Goal: Task Accomplishment & Management: Manage account settings

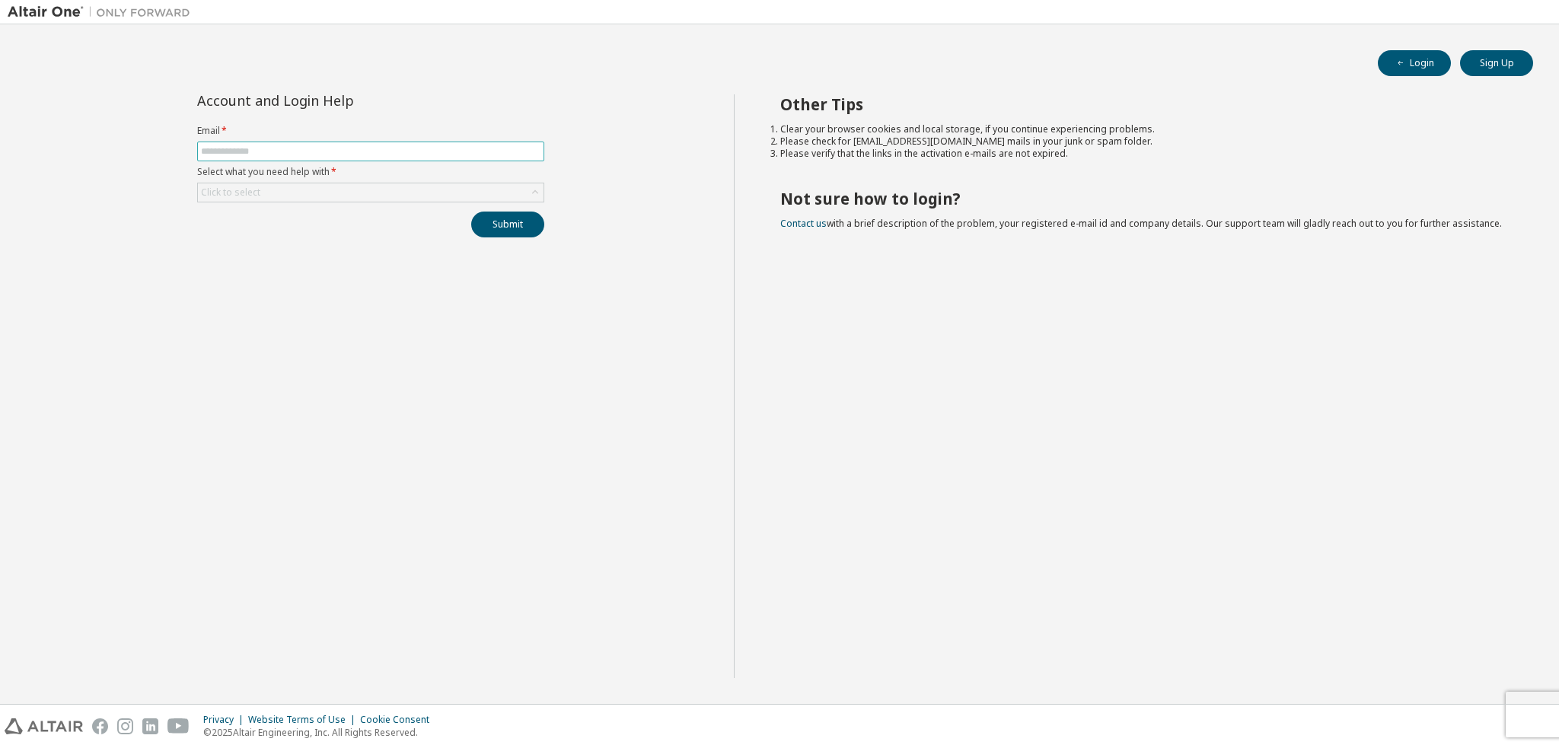
click at [277, 151] on input "text" at bounding box center [370, 151] width 339 height 12
type input "**********"
click at [498, 215] on button "Submit" at bounding box center [507, 225] width 73 height 26
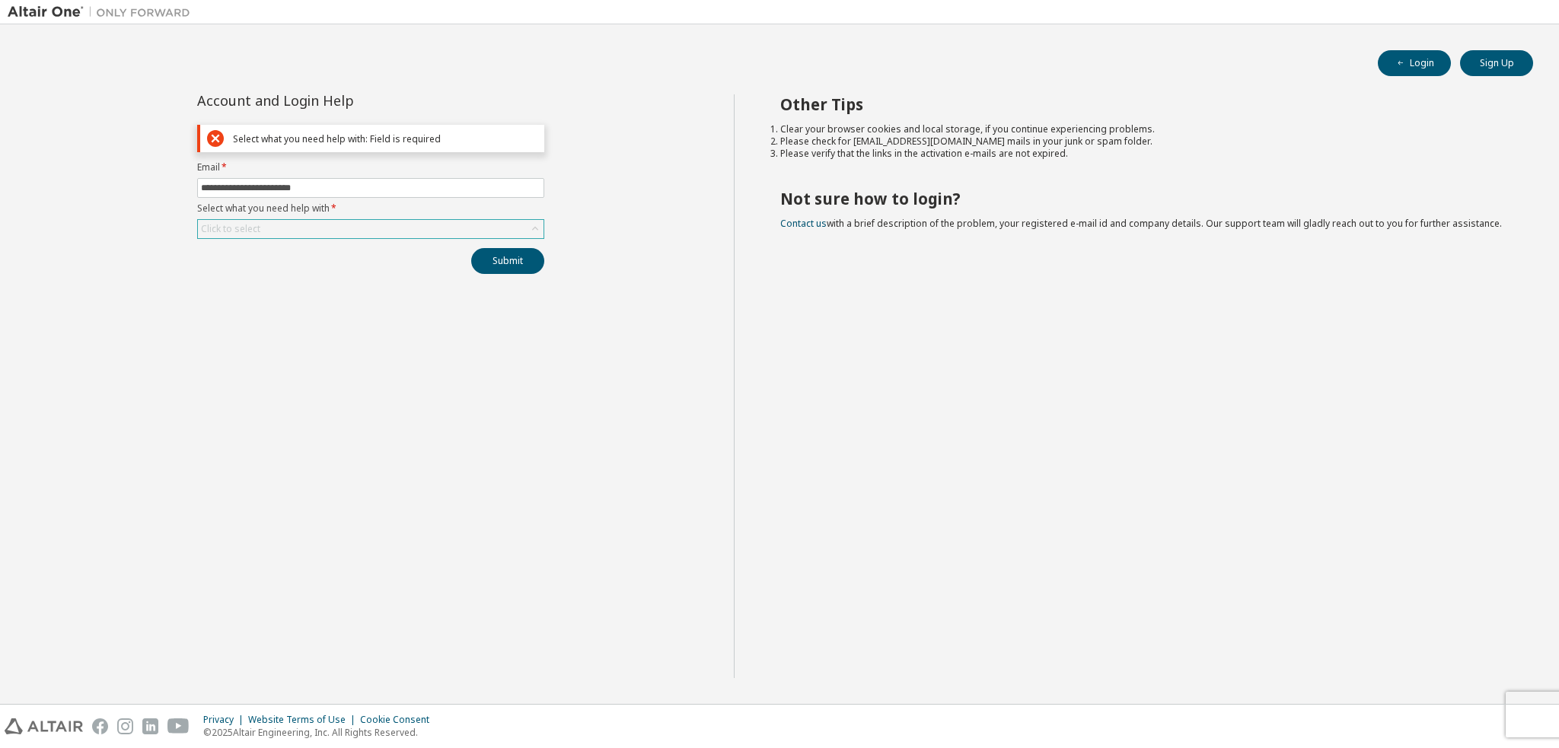
click at [396, 228] on div "Click to select" at bounding box center [371, 229] width 346 height 18
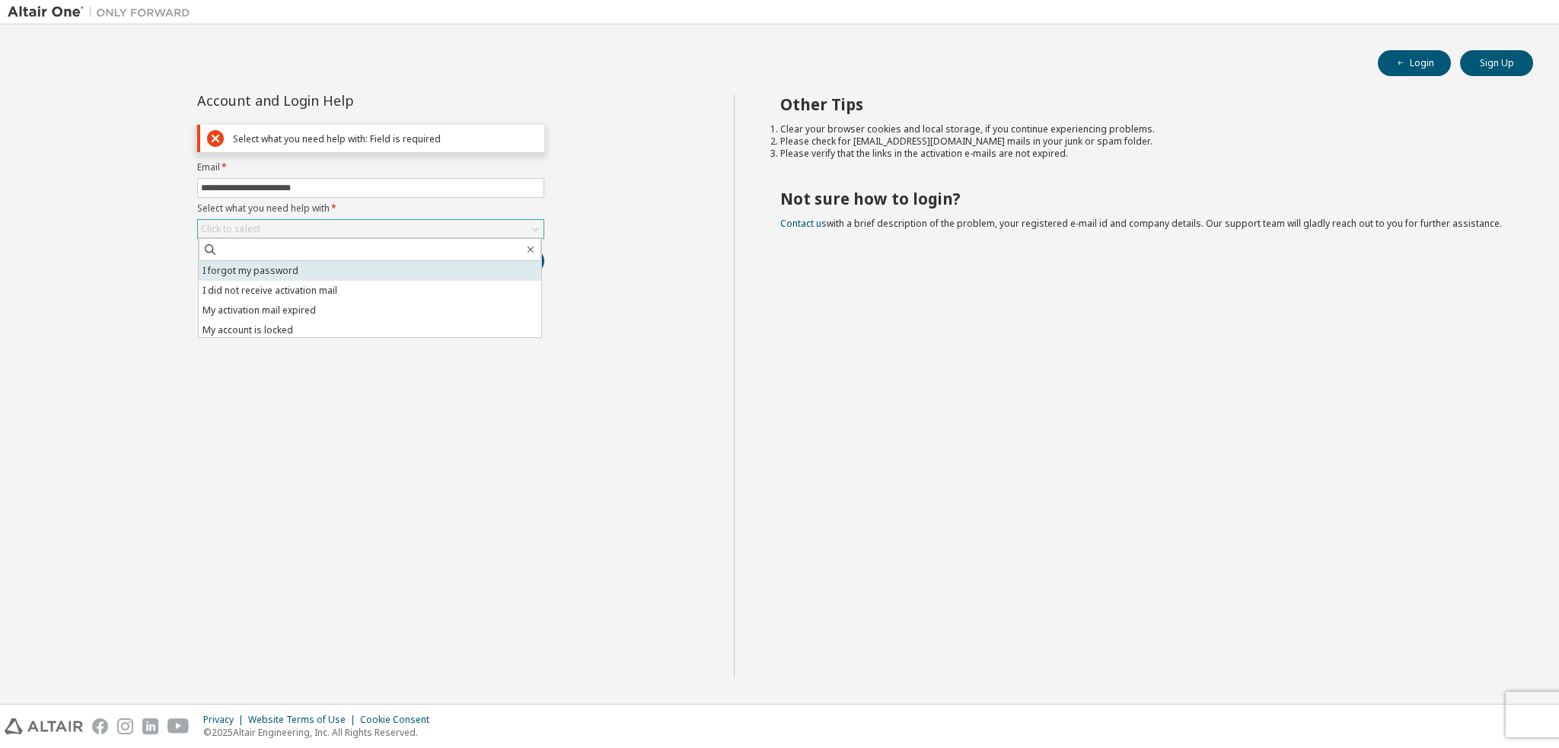
click at [358, 270] on li "I forgot my password" at bounding box center [370, 271] width 343 height 20
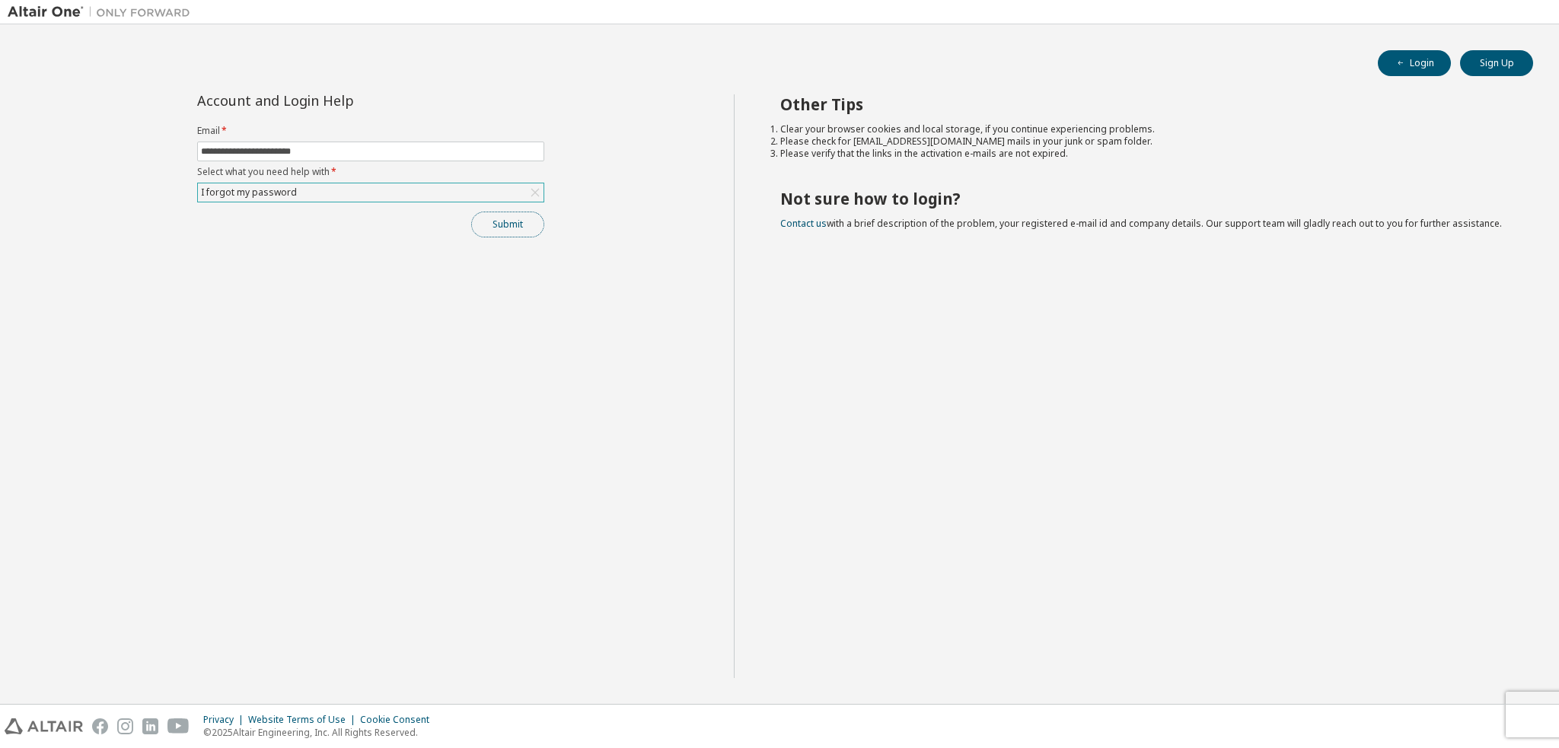
click at [536, 218] on button "Submit" at bounding box center [507, 225] width 73 height 26
